Goal: Complete application form: Complete application form

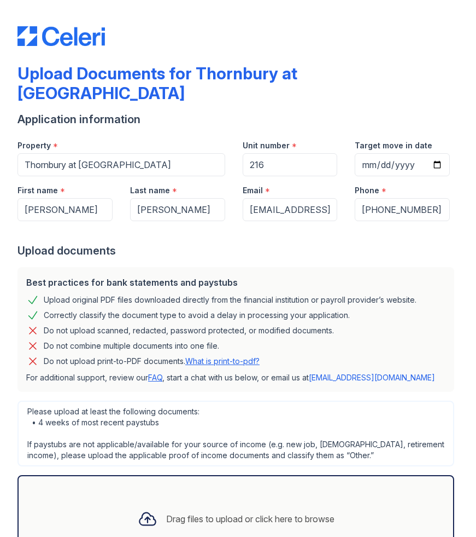
select select "other"
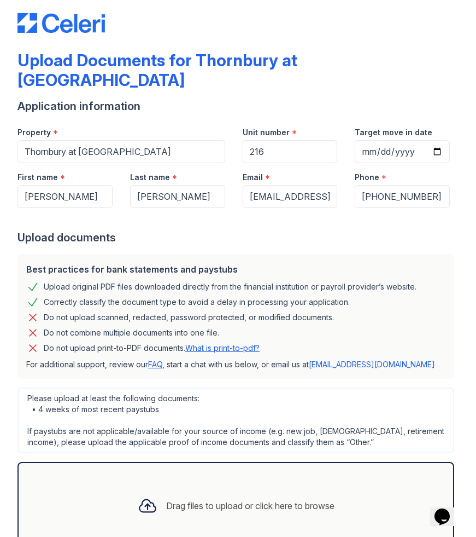
click at [271, 140] on input "216" at bounding box center [290, 151] width 95 height 23
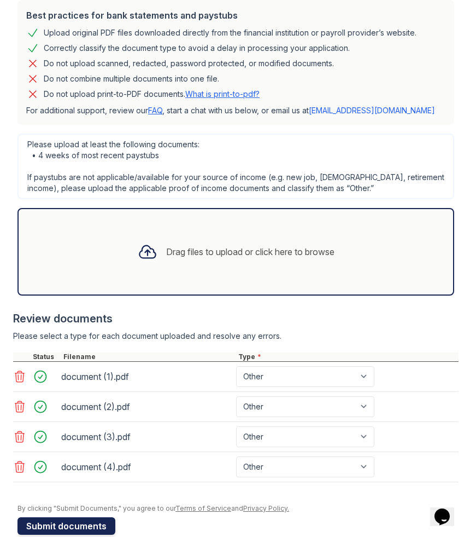
type input "213"
click at [66, 517] on button "Submit documents" at bounding box center [67, 526] width 98 height 18
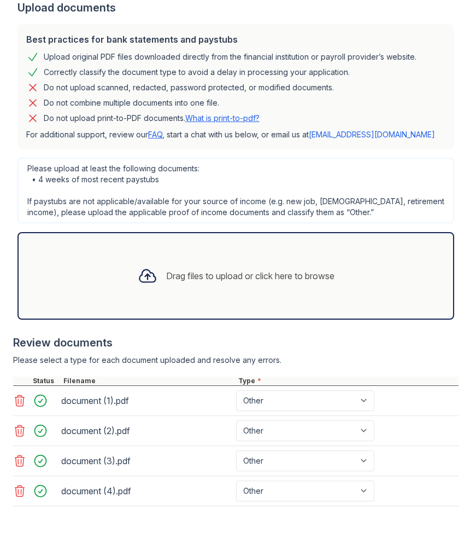
scroll to position [333, 0]
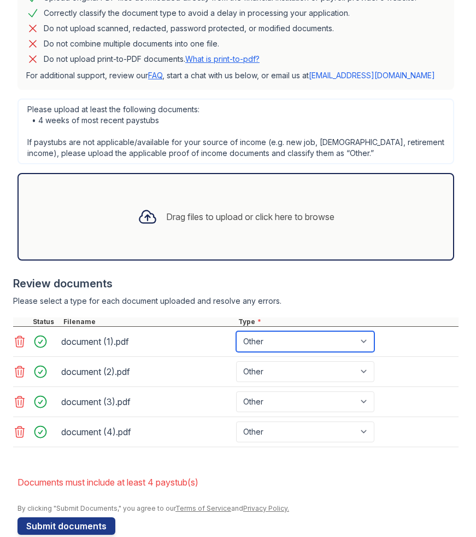
click at [277, 331] on select "Paystub Bank Statement Offer Letter Tax Documents Benefit Award Letter Investme…" at bounding box center [305, 341] width 138 height 21
click at [236, 331] on select "Paystub Bank Statement Offer Letter Tax Documents Benefit Award Letter Investme…" at bounding box center [305, 341] width 138 height 21
click at [266, 331] on select "Paystub Bank Statement Offer Letter Tax Documents Benefit Award Letter Investme…" at bounding box center [305, 341] width 138 height 21
click at [236, 331] on select "Paystub Bank Statement Offer Letter Tax Documents Benefit Award Letter Investme…" at bounding box center [305, 341] width 138 height 21
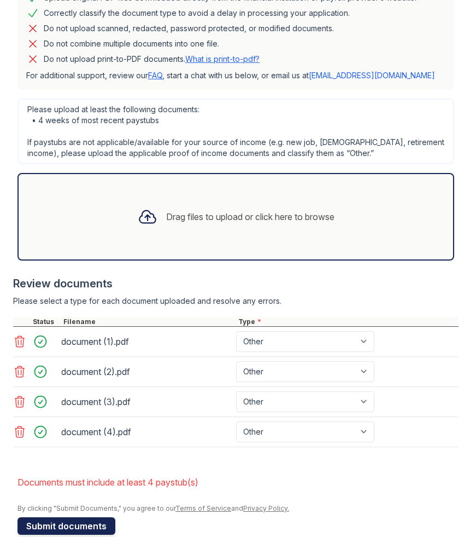
click at [47, 517] on button "Submit documents" at bounding box center [67, 526] width 98 height 18
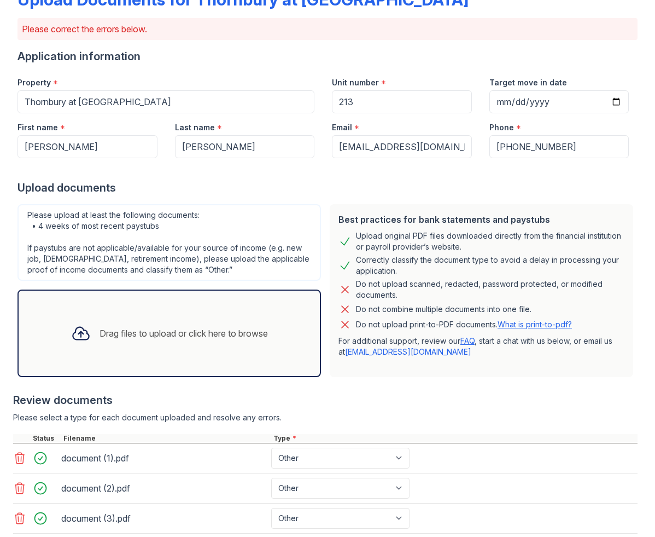
scroll to position [96, 0]
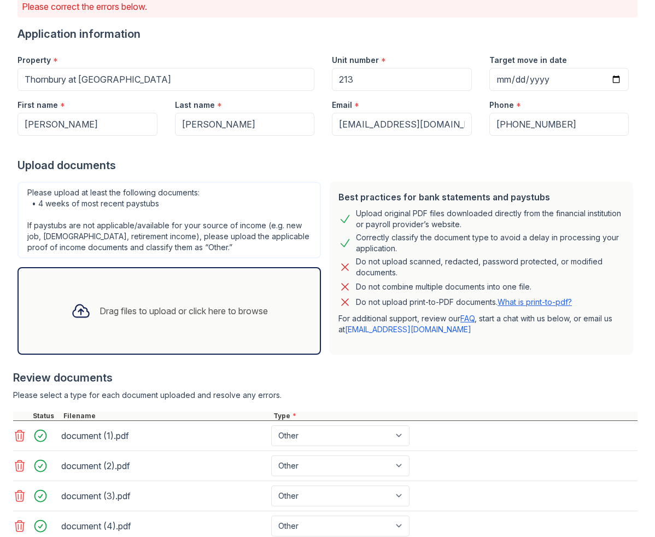
click at [238, 297] on div "Drag files to upload or click here to browse" at bounding box center [169, 310] width 214 height 37
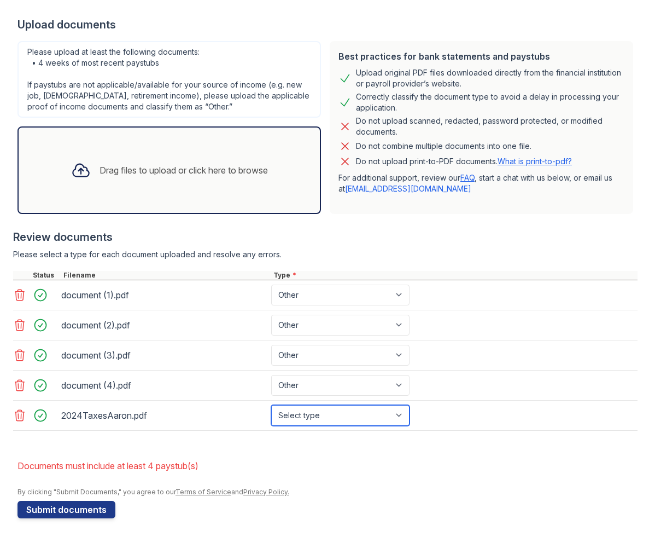
click at [303, 418] on select "Select type Paystub Bank Statement Offer Letter Tax Documents Benefit Award Let…" at bounding box center [340, 415] width 138 height 21
select select "tax_documents"
click at [271, 405] on select "Select type Paystub Bank Statement Offer Letter Tax Documents Benefit Award Let…" at bounding box center [340, 415] width 138 height 21
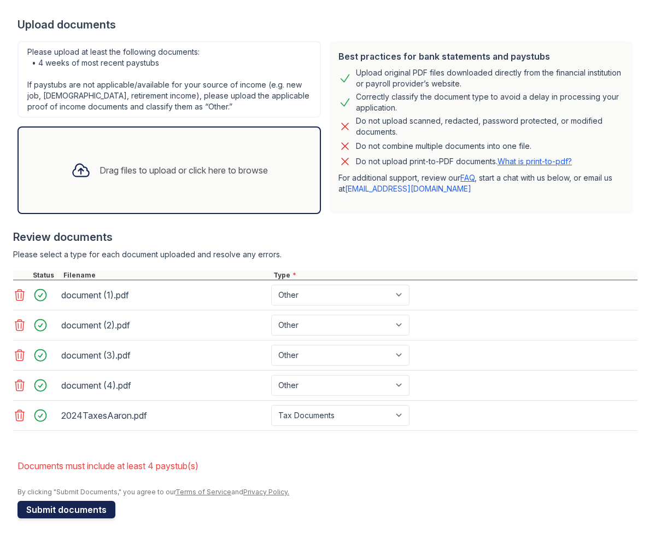
click at [91, 507] on button "Submit documents" at bounding box center [67, 510] width 98 height 18
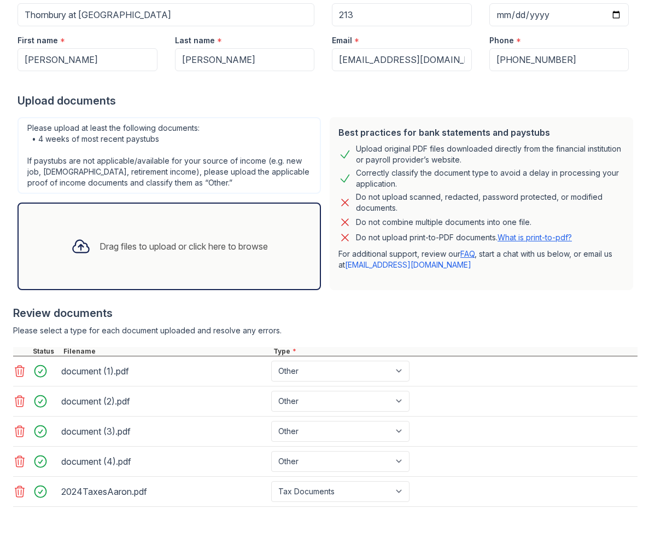
scroll to position [240, 0]
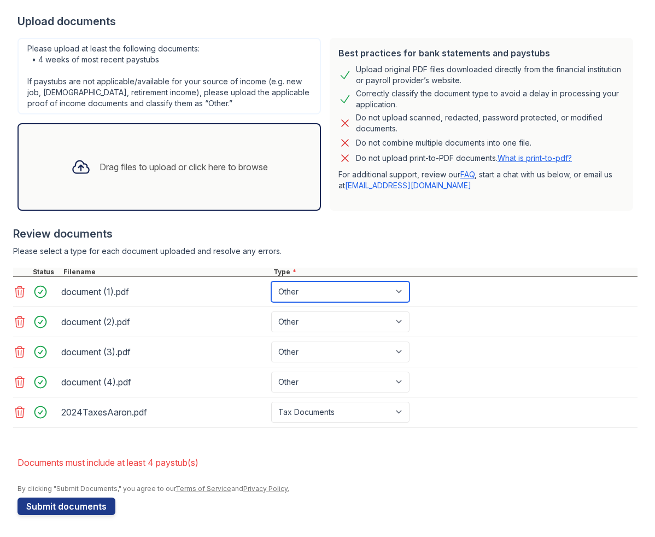
click at [333, 299] on select "Paystub Bank Statement Offer Letter Tax Documents Benefit Award Letter Investme…" at bounding box center [340, 291] width 138 height 21
select select "bank_statement"
click at [271, 281] on select "Paystub Bank Statement Offer Letter Tax Documents Benefit Award Letter Investme…" at bounding box center [340, 291] width 138 height 21
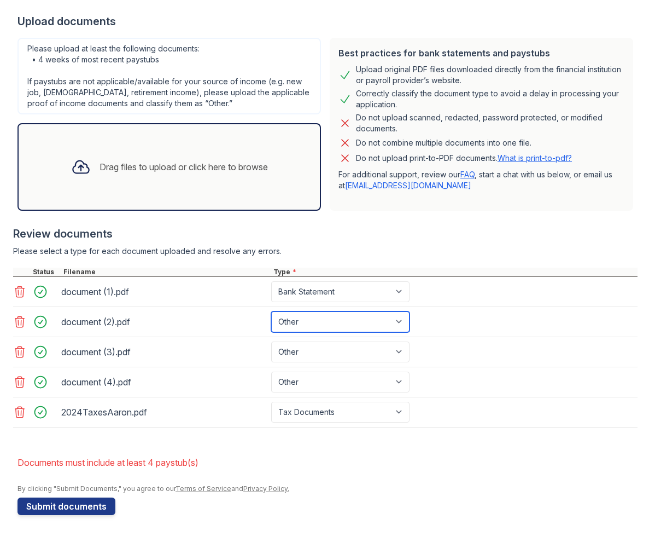
click at [322, 326] on select "Paystub Bank Statement Offer Letter Tax Documents Benefit Award Letter Investme…" at bounding box center [340, 321] width 138 height 21
select select "bank_statement"
click at [271, 311] on select "Paystub Bank Statement Offer Letter Tax Documents Benefit Award Letter Investme…" at bounding box center [340, 321] width 138 height 21
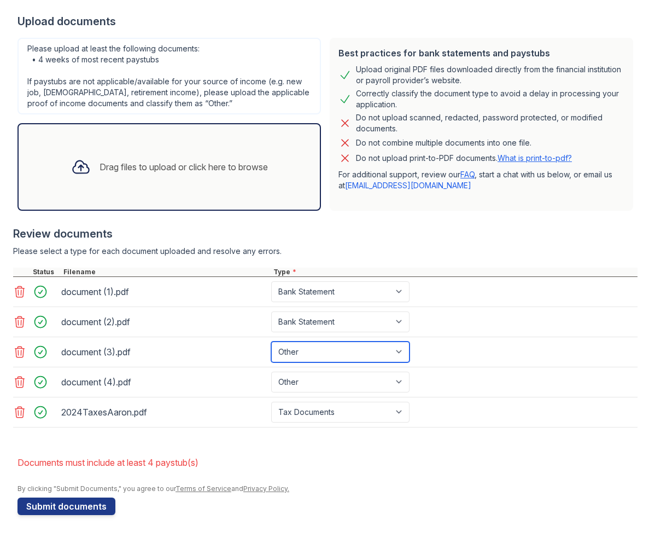
click at [314, 356] on select "Paystub Bank Statement Offer Letter Tax Documents Benefit Award Letter Investme…" at bounding box center [340, 351] width 138 height 21
select select "bank_statement"
click at [271, 341] on select "Paystub Bank Statement Offer Letter Tax Documents Benefit Award Letter Investme…" at bounding box center [340, 351] width 138 height 21
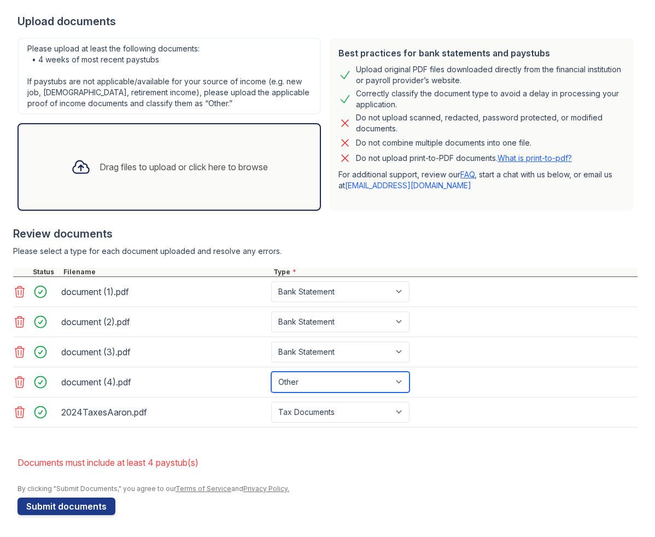
click at [304, 383] on select "Paystub Bank Statement Offer Letter Tax Documents Benefit Award Letter Investme…" at bounding box center [340, 381] width 138 height 21
select select "bank_statement"
click at [271, 371] on select "Paystub Bank Statement Offer Letter Tax Documents Benefit Award Letter Investme…" at bounding box center [340, 381] width 138 height 21
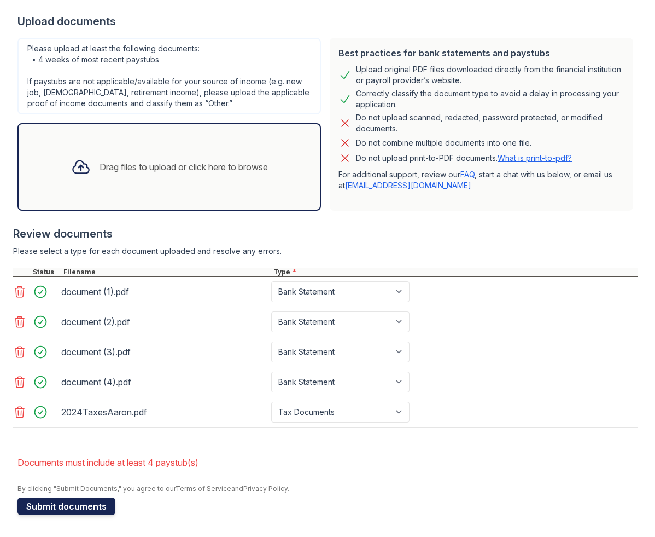
click at [98, 498] on button "Submit documents" at bounding box center [67, 506] width 98 height 18
click at [316, 295] on select "Paystub Bank Statement Offer Letter Tax Documents Benefit Award Letter Investme…" at bounding box center [340, 291] width 138 height 21
select select "paystub"
click at [271, 281] on select "Paystub Bank Statement Offer Letter Tax Documents Benefit Award Letter Investme…" at bounding box center [340, 291] width 138 height 21
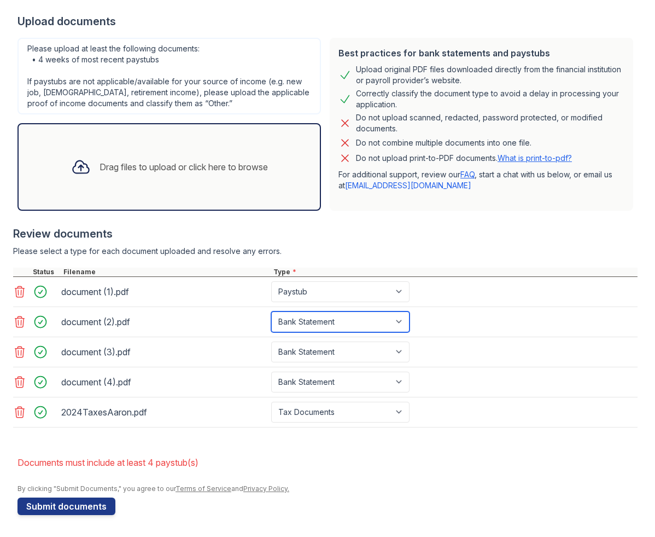
click at [310, 322] on select "Paystub Bank Statement Offer Letter Tax Documents Benefit Award Letter Investme…" at bounding box center [340, 321] width 138 height 21
select select "paystub"
click at [271, 311] on select "Paystub Bank Statement Offer Letter Tax Documents Benefit Award Letter Investme…" at bounding box center [340, 321] width 138 height 21
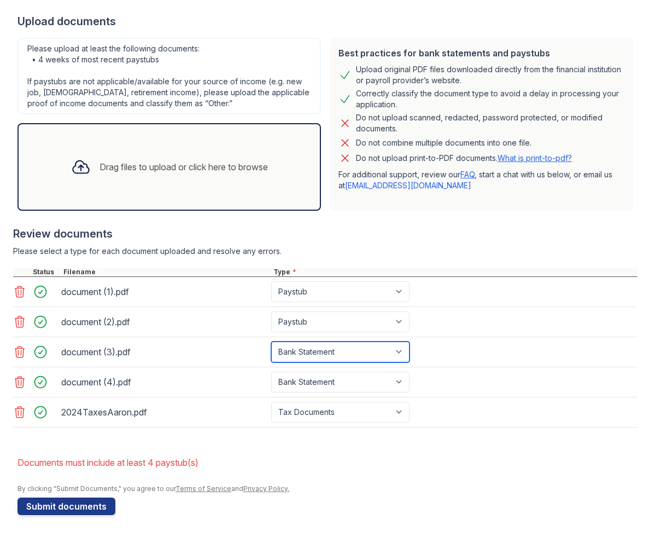
click at [302, 341] on select "Paystub Bank Statement Offer Letter Tax Documents Benefit Award Letter Investme…" at bounding box center [340, 351] width 138 height 21
select select "paystub"
click at [271, 341] on select "Paystub Bank Statement Offer Letter Tax Documents Benefit Award Letter Investme…" at bounding box center [340, 351] width 138 height 21
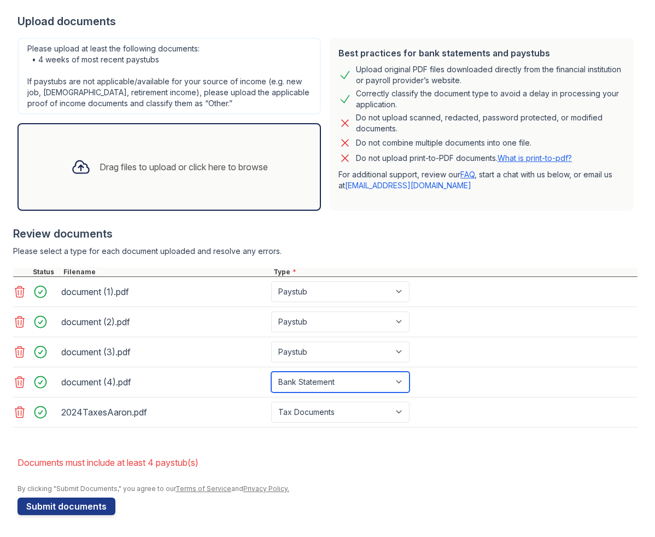
click at [292, 386] on select "Paystub Bank Statement Offer Letter Tax Documents Benefit Award Letter Investme…" at bounding box center [340, 381] width 138 height 21
select select "paystub"
click at [271, 371] on select "Paystub Bank Statement Offer Letter Tax Documents Benefit Award Letter Investme…" at bounding box center [340, 381] width 138 height 21
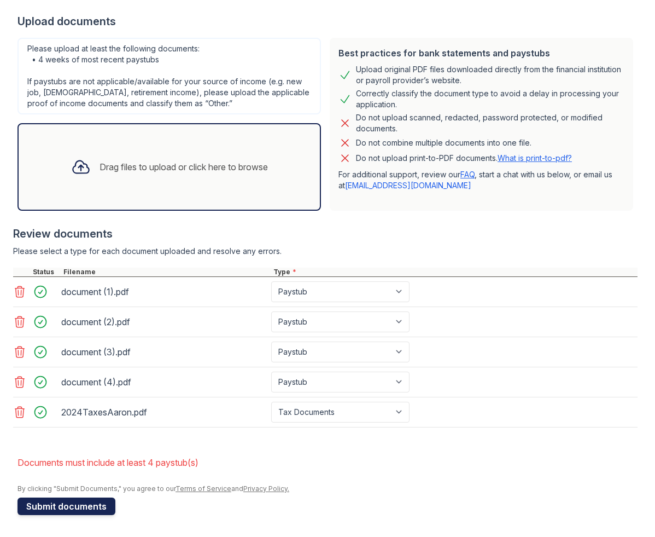
click at [77, 501] on button "Submit documents" at bounding box center [67, 506] width 98 height 18
